Goal: Check status: Check status

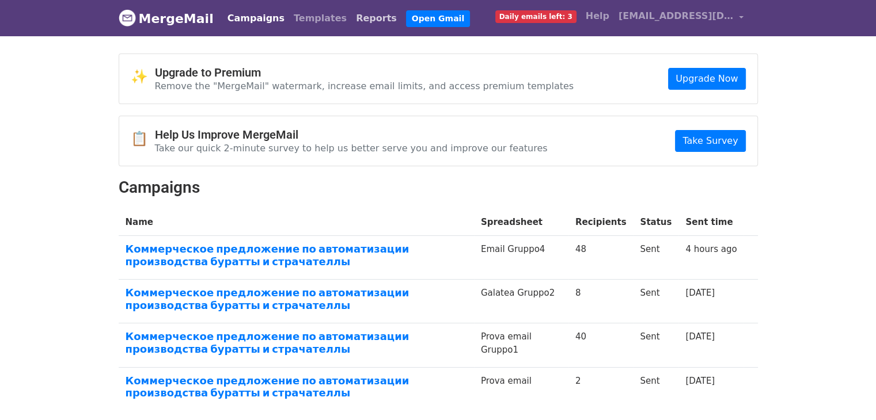
click at [351, 18] on link "Reports" at bounding box center [376, 18] width 50 height 23
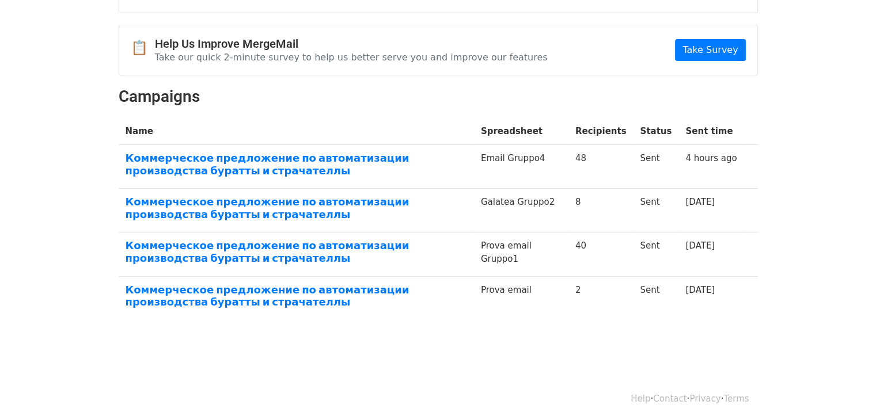
scroll to position [92, 0]
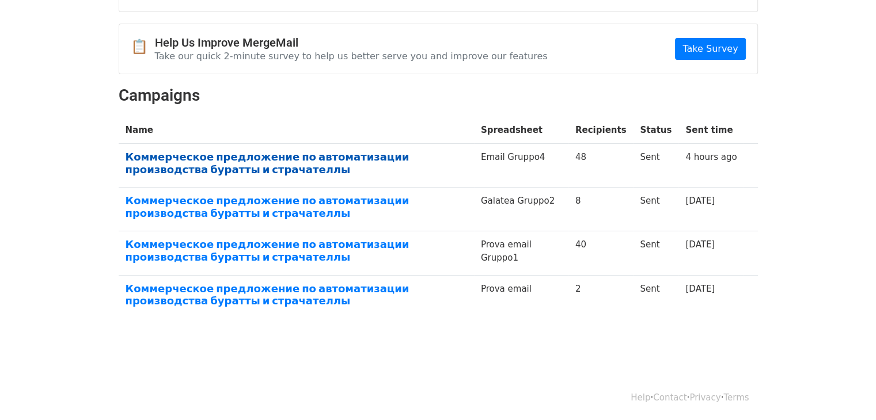
click at [318, 151] on link "Коммерческое предложение по автоматизации производства буратты и страчателлы" at bounding box center [297, 163] width 342 height 25
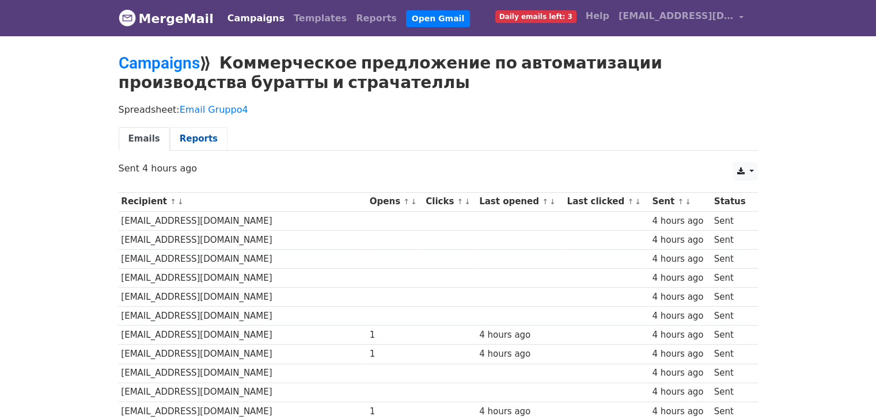
click at [191, 135] on link "Reports" at bounding box center [199, 139] width 58 height 24
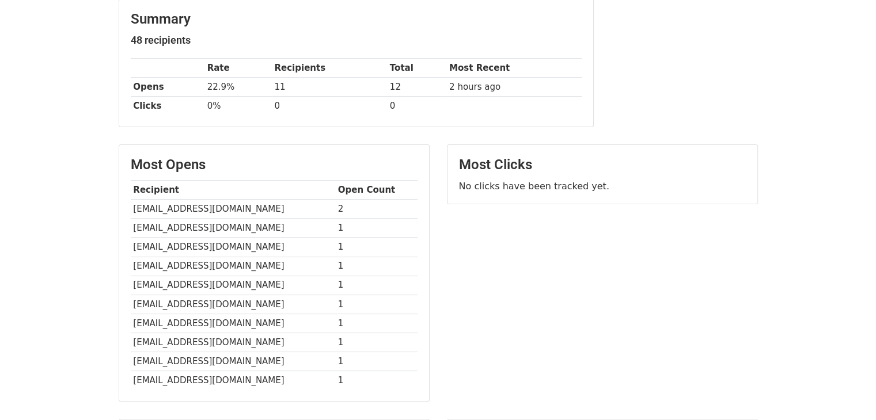
scroll to position [58, 0]
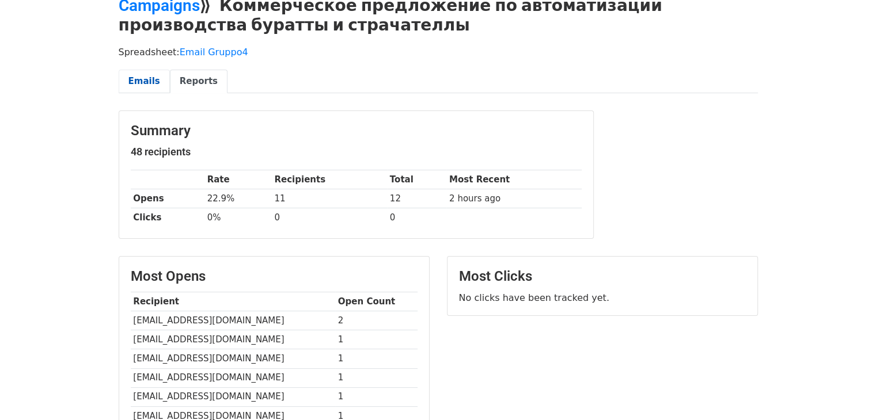
click at [127, 72] on link "Emails" at bounding box center [144, 82] width 51 height 24
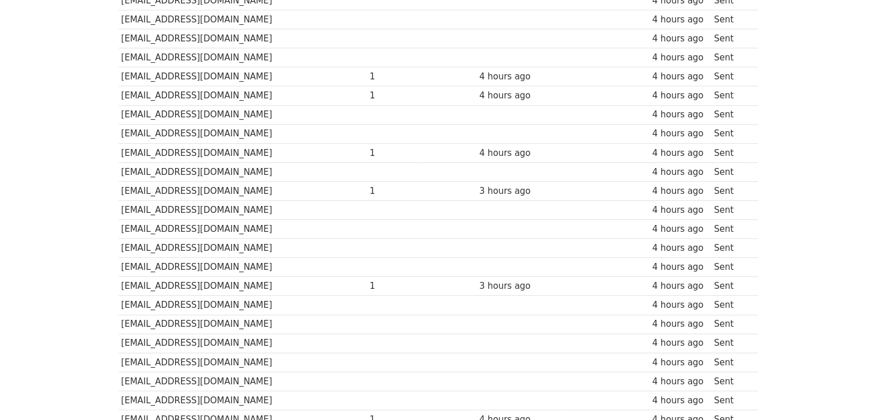
scroll to position [168, 0]
